Goal: Check status: Check status

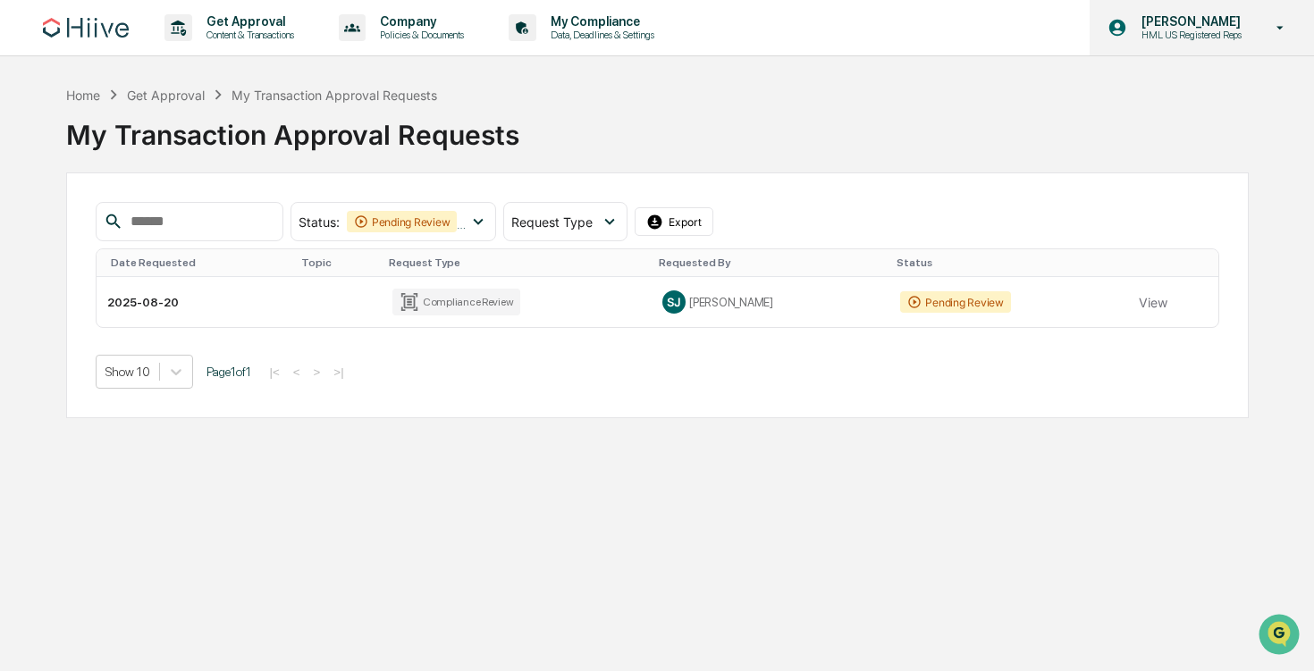
click at [1177, 43] on div "[PERSON_NAME] HML US Registered Reps" at bounding box center [1202, 27] width 224 height 55
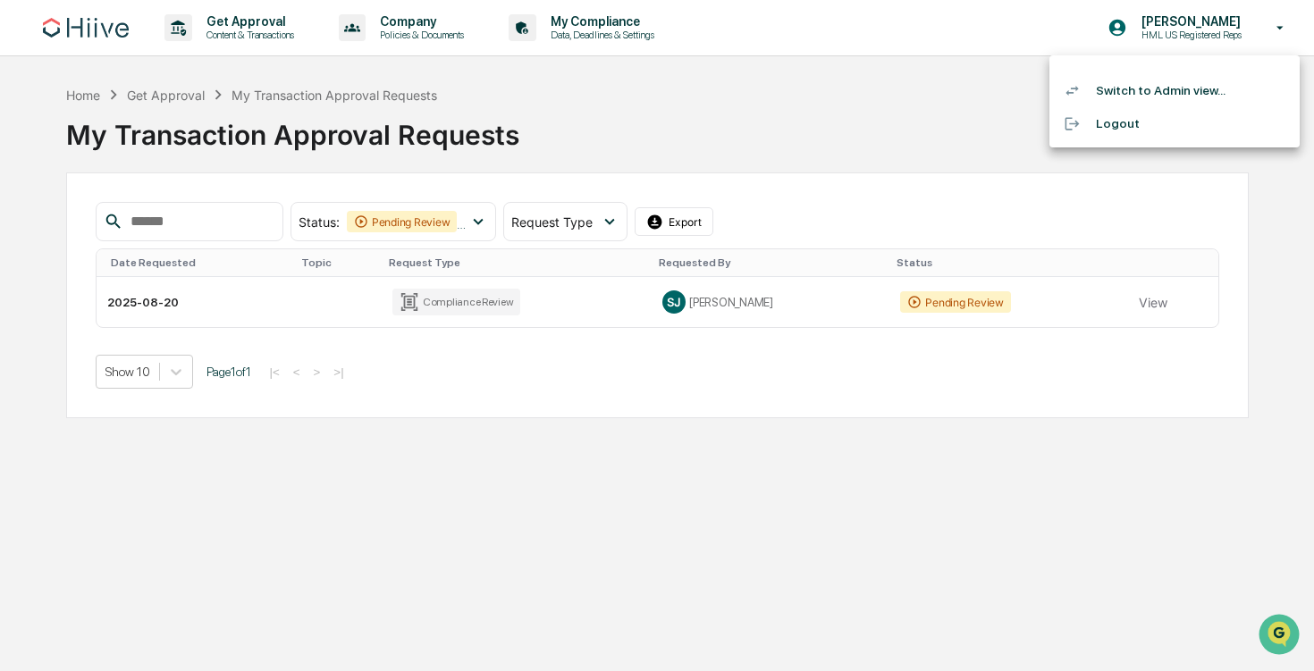
click at [932, 55] on div at bounding box center [657, 335] width 1314 height 671
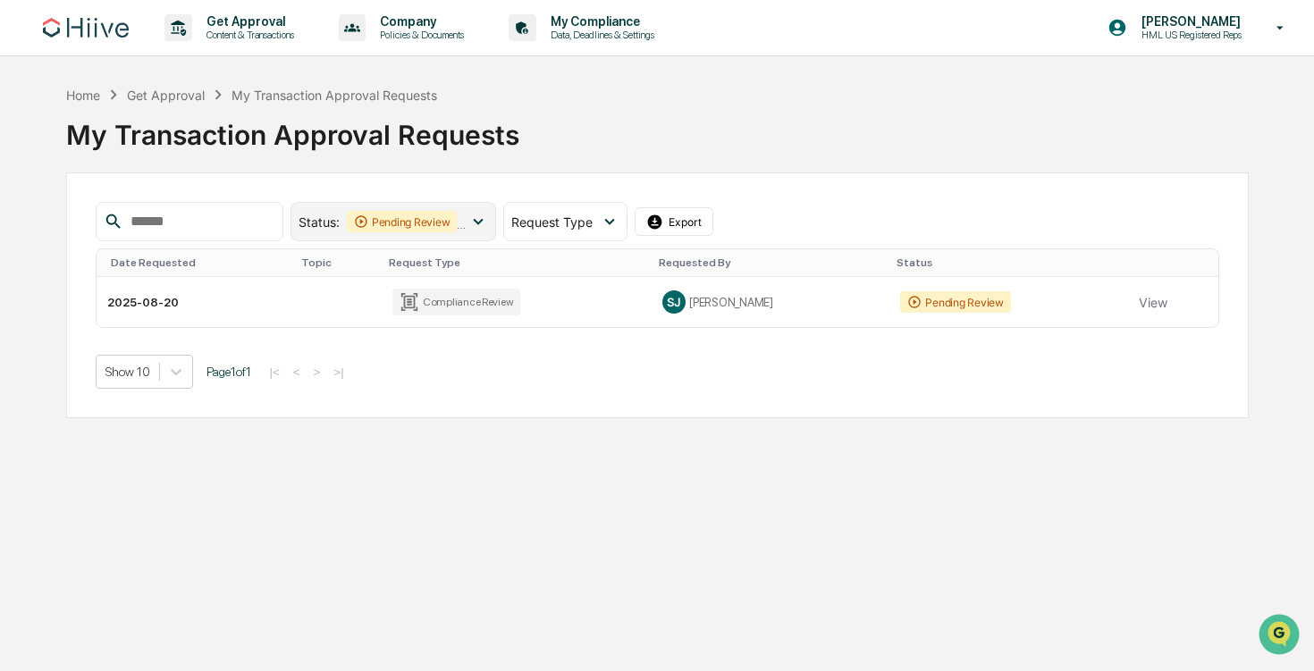
click at [473, 219] on icon at bounding box center [478, 222] width 20 height 20
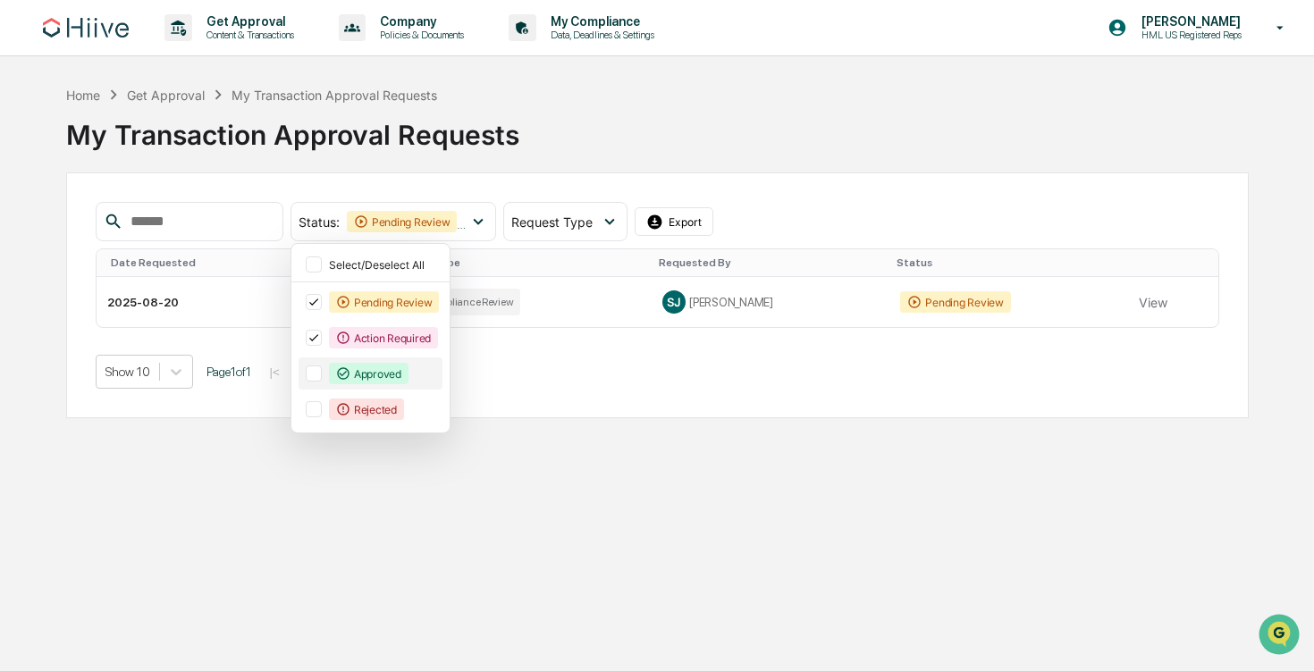
click at [394, 373] on div "Approved" at bounding box center [369, 373] width 80 height 21
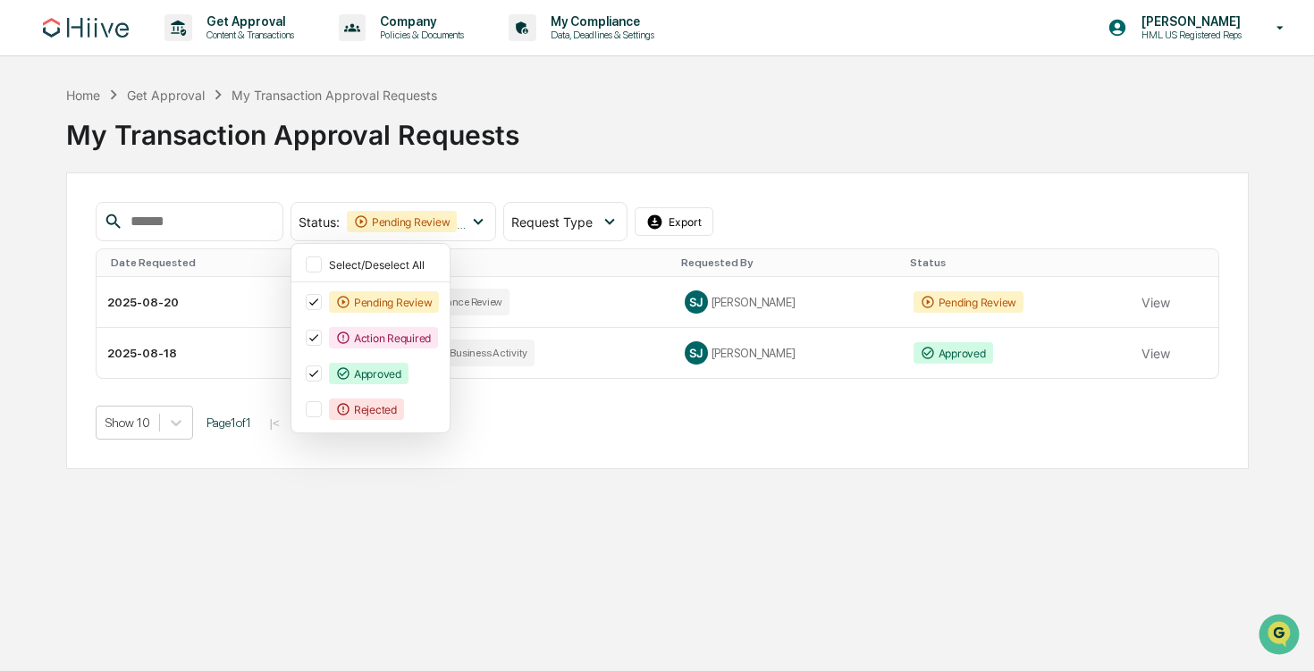
click at [718, 181] on div "Status : Pending Review Action Required Approved Select/Deselect All Pending Re…" at bounding box center [657, 321] width 1183 height 297
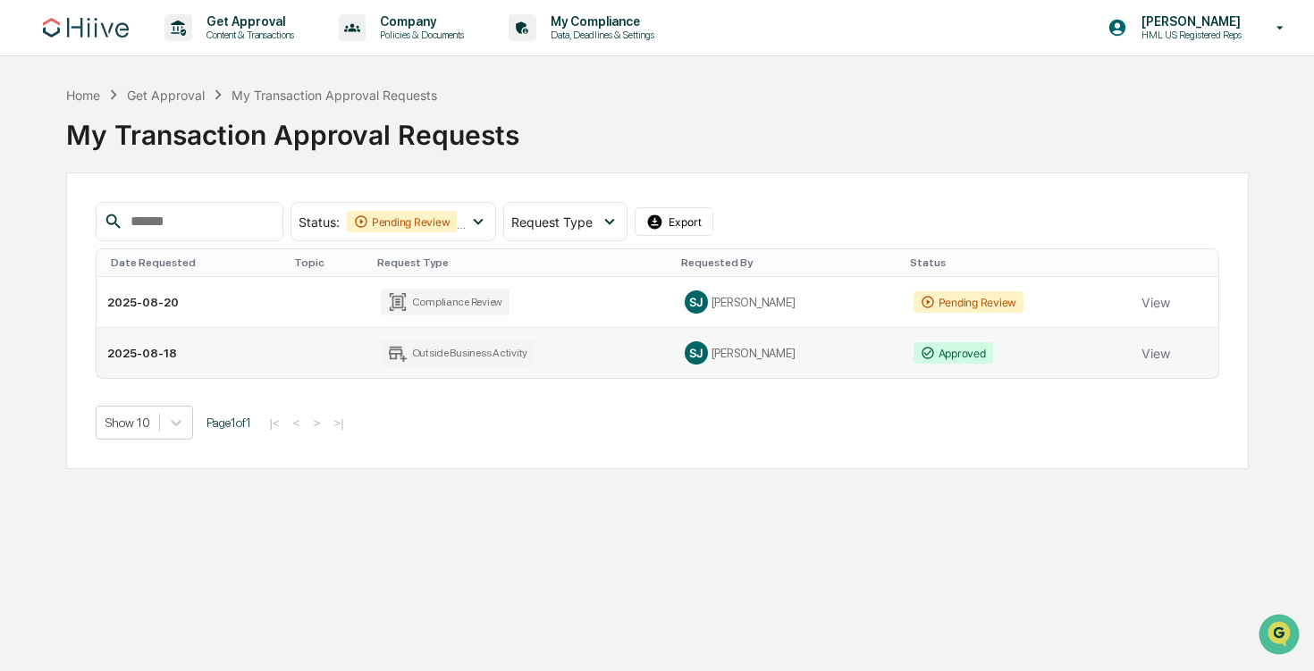
click at [578, 359] on td "Outside Business Activity" at bounding box center [521, 353] width 303 height 50
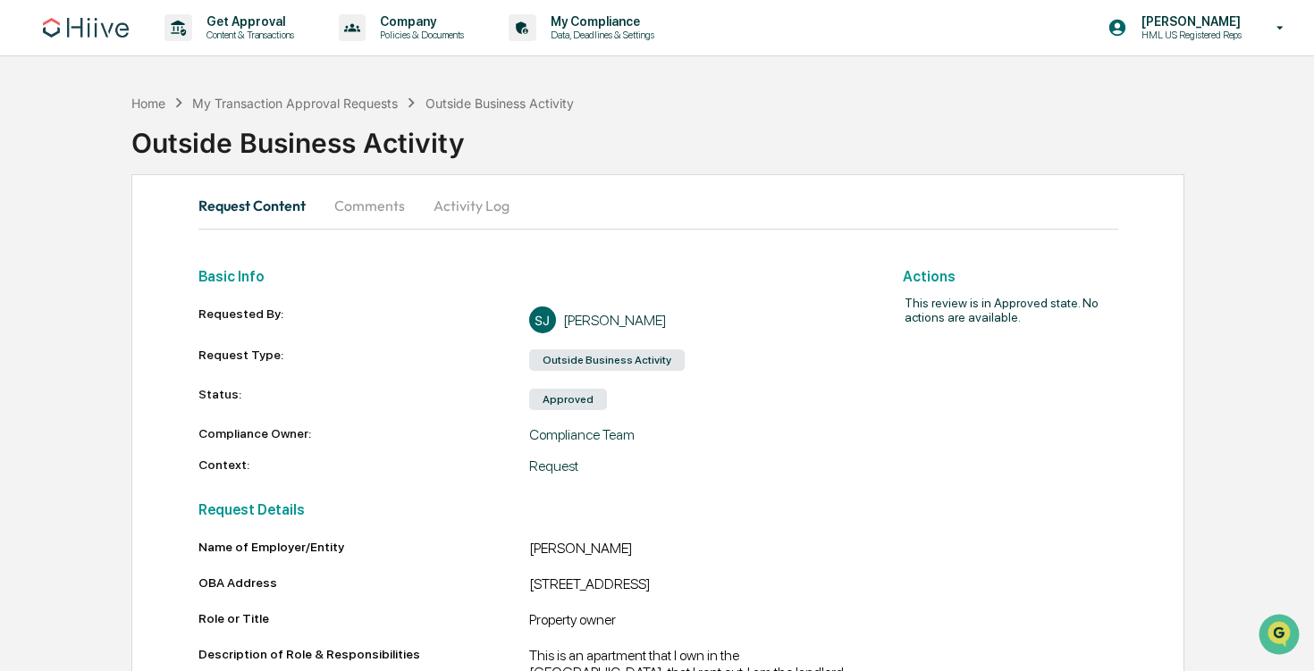
click at [383, 200] on button "Comments" at bounding box center [369, 205] width 99 height 43
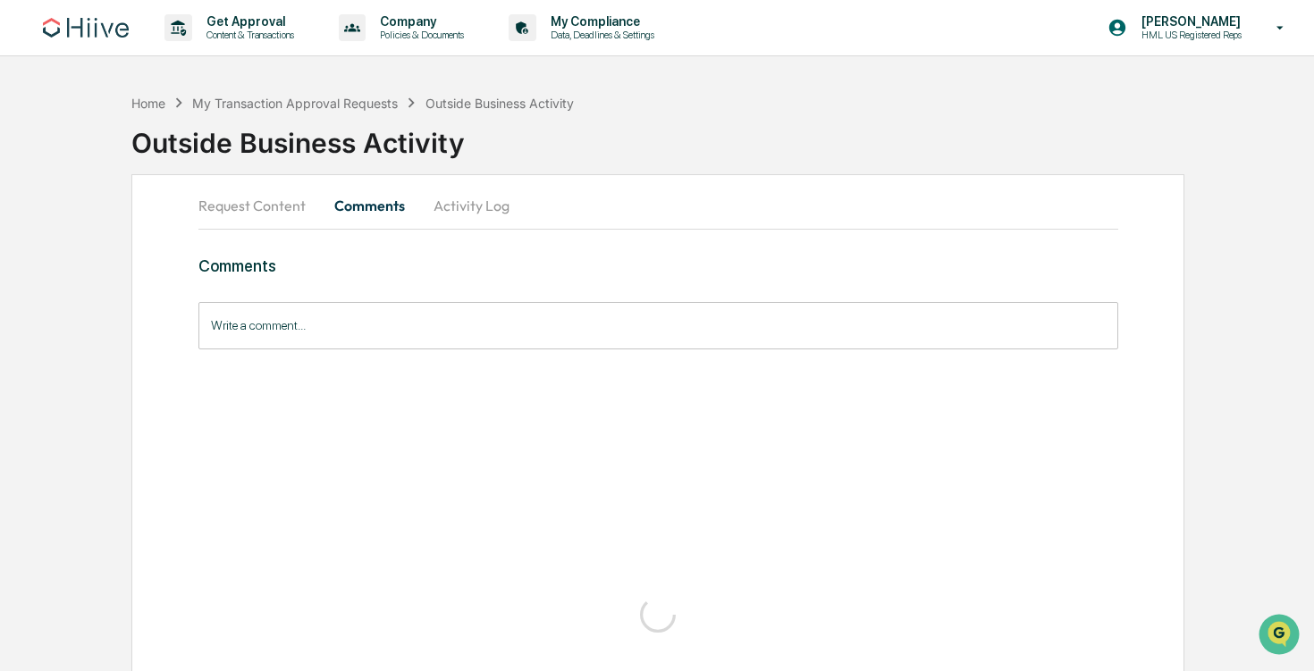
click at [472, 198] on button "Activity Log" at bounding box center [471, 205] width 105 height 43
